Goal: Task Accomplishment & Management: Use online tool/utility

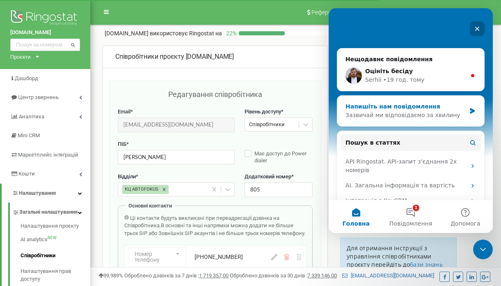
scroll to position [158, 0]
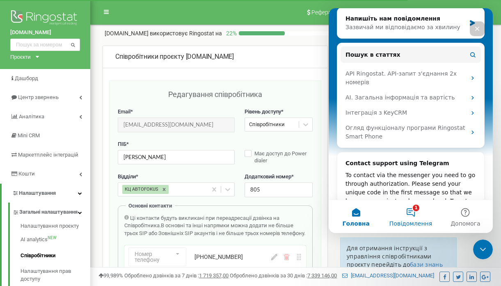
click at [409, 223] on span "Повідомлення" at bounding box center [411, 223] width 43 height 6
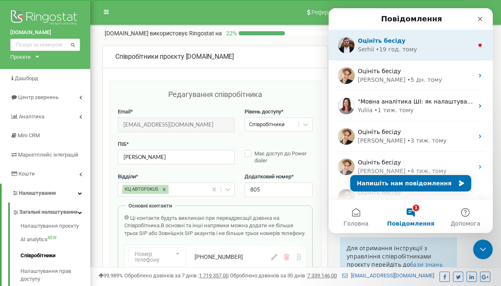
click at [410, 51] on div "• 19 год. тому" at bounding box center [396, 49] width 41 height 9
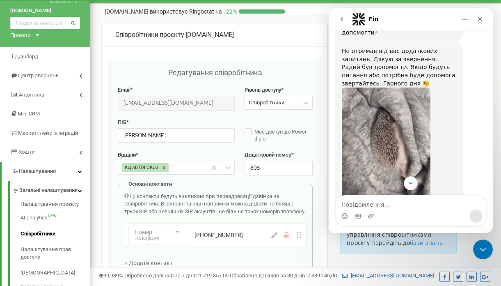
scroll to position [582, 0]
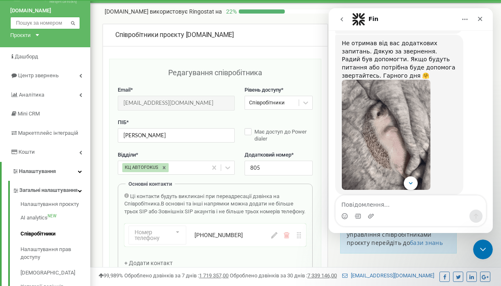
click at [53, 24] on input "text" at bounding box center [45, 23] width 70 height 12
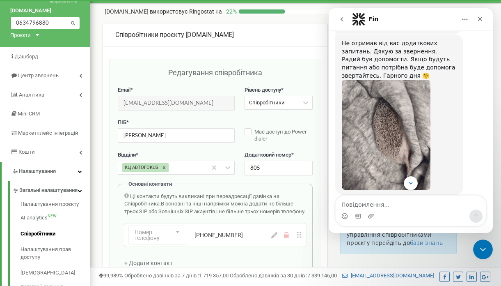
type input "0634796880"
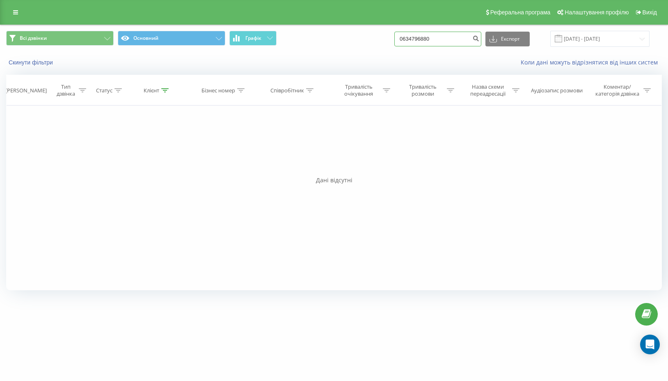
drag, startPoint x: 464, startPoint y: 39, endPoint x: 404, endPoint y: 38, distance: 59.1
click at [404, 38] on div "Всі дзвінки Основний Графік 0634796880 Експорт .csv .xls .xlsx [DATE] - [DATE]" at bounding box center [334, 39] width 656 height 16
click at [15, 8] on link at bounding box center [15, 12] width 15 height 11
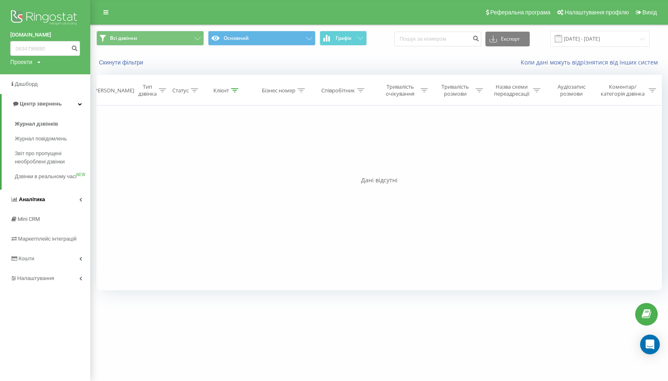
click at [40, 202] on span "Аналiтика" at bounding box center [32, 199] width 26 height 6
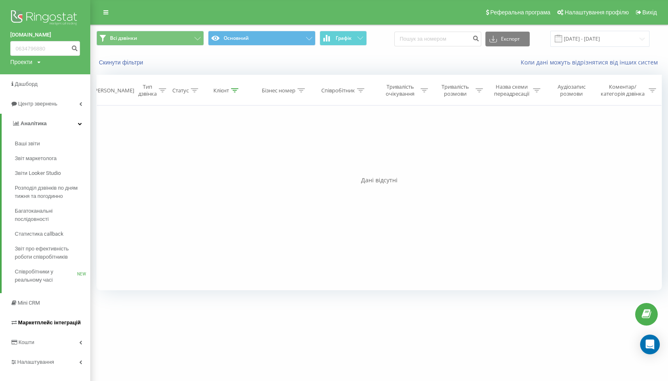
scroll to position [11, 0]
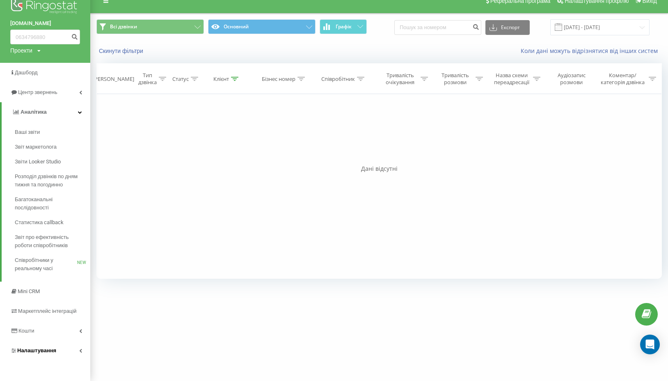
click at [40, 351] on span "Налаштування" at bounding box center [36, 350] width 39 height 6
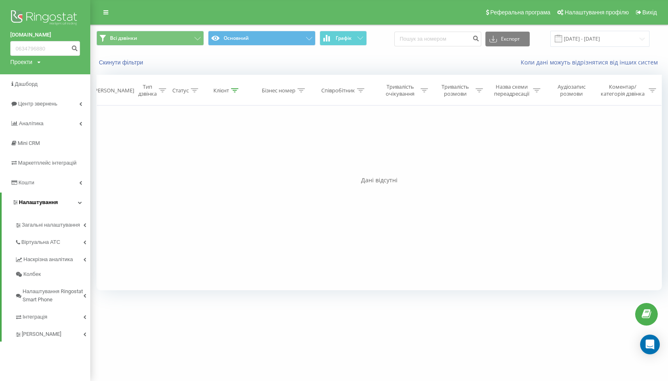
scroll to position [0, 0]
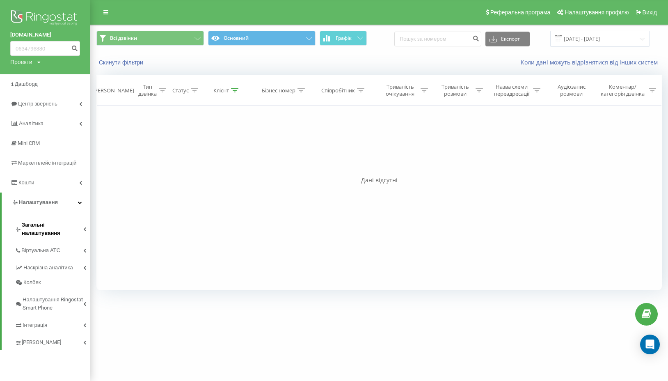
click at [68, 220] on link "Загальні налаштування" at bounding box center [53, 227] width 76 height 25
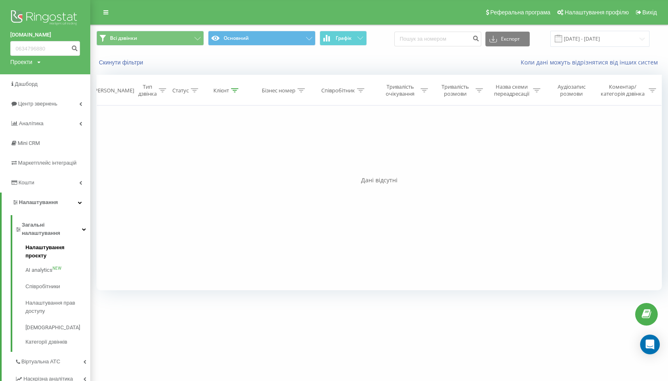
click at [68, 243] on span "Налаштування проєкту" at bounding box center [55, 251] width 61 height 16
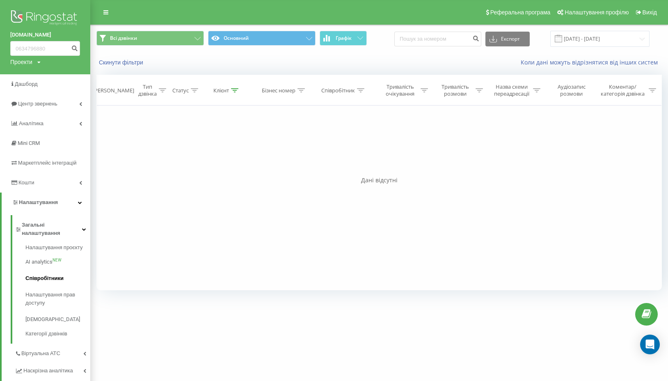
click at [55, 274] on span "Співробітники" at bounding box center [44, 278] width 38 height 8
